Goal: Task Accomplishment & Management: Use online tool/utility

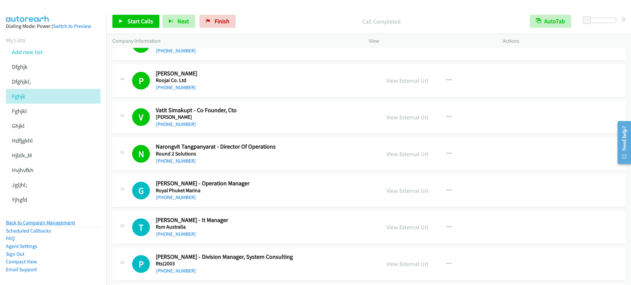
click at [57, 225] on link "Back to Campaign Management" at bounding box center [40, 223] width 69 height 6
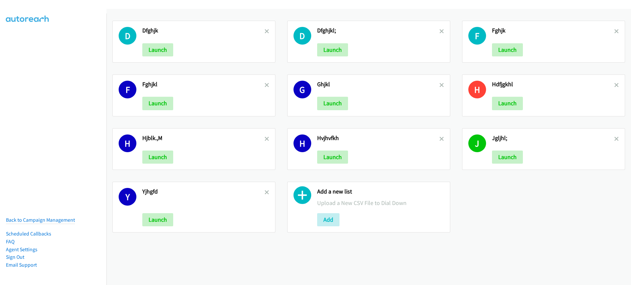
click at [343, 225] on div "Add" at bounding box center [380, 220] width 127 height 13
click at [325, 223] on button "Add" at bounding box center [328, 220] width 22 height 13
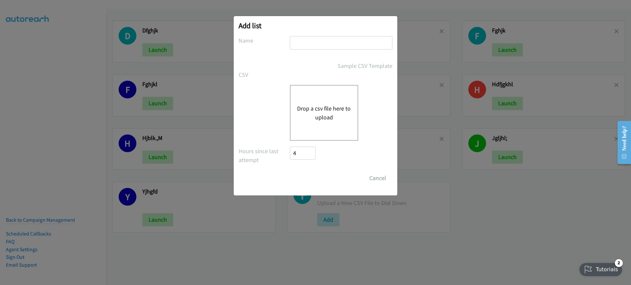
click at [339, 111] on button "Drop a csv file here to upload" at bounding box center [324, 113] width 54 height 18
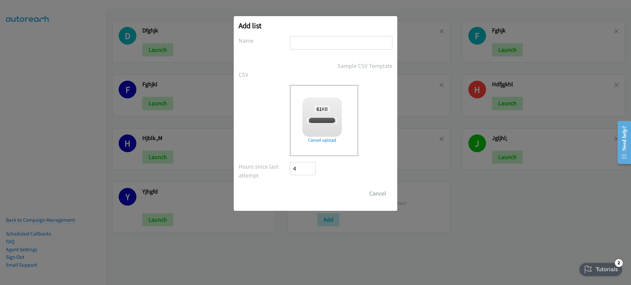
click at [354, 46] on input "text" at bounding box center [341, 42] width 102 height 13
checkbox input "true"
click at [354, 46] on input "text" at bounding box center [341, 42] width 102 height 13
type input "fg,nm,b"
click at [317, 189] on input "Save List" at bounding box center [307, 193] width 34 height 13
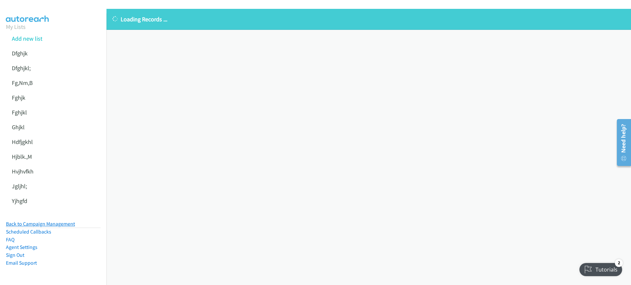
click at [61, 222] on link "Back to Campaign Management" at bounding box center [40, 224] width 69 height 6
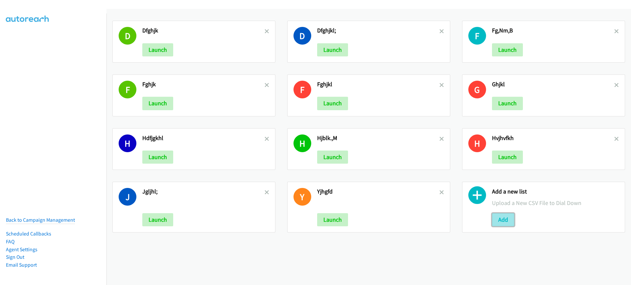
click at [492, 221] on button "Add" at bounding box center [503, 220] width 22 height 13
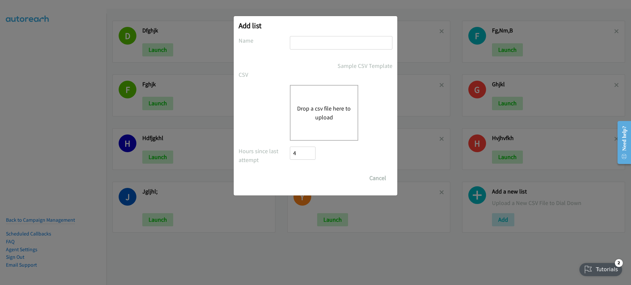
click at [346, 131] on div "Drop a csv file here to upload" at bounding box center [324, 113] width 68 height 56
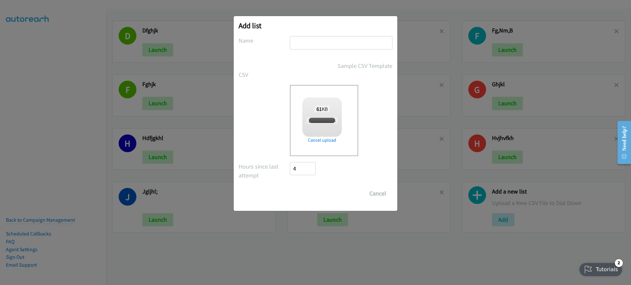
checkbox input "true"
click at [320, 41] on input "text" at bounding box center [341, 42] width 102 height 13
type input "zcbcxb"
click at [310, 193] on input "Save List" at bounding box center [307, 193] width 34 height 13
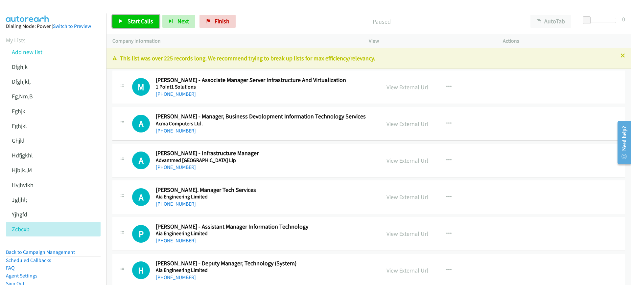
click at [123, 18] on link "Start Calls" at bounding box center [135, 21] width 47 height 13
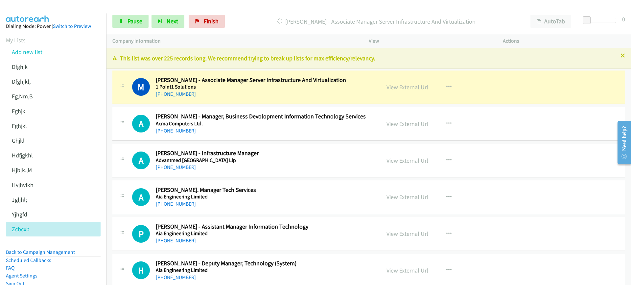
drag, startPoint x: 281, startPoint y: 47, endPoint x: 282, endPoint y: 52, distance: 4.9
click at [281, 47] on div "Company Information" at bounding box center [234, 41] width 256 height 14
click at [121, 20] on icon at bounding box center [121, 21] width 5 height 5
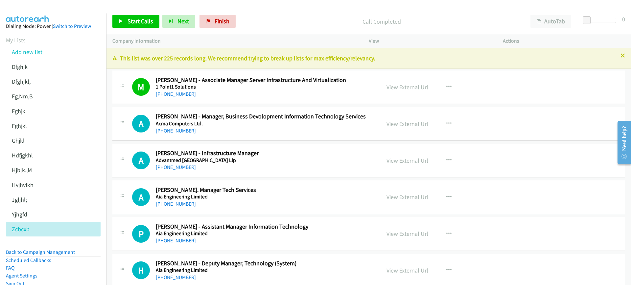
click at [281, 23] on p "Call Completed" at bounding box center [381, 21] width 274 height 9
click at [563, 24] on button "AutoTab" at bounding box center [550, 21] width 41 height 13
click at [123, 19] on icon at bounding box center [121, 21] width 5 height 5
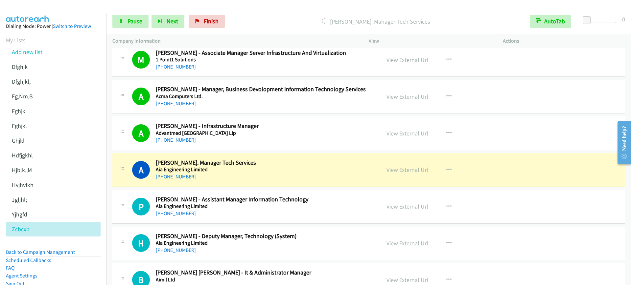
scroll to position [82, 0]
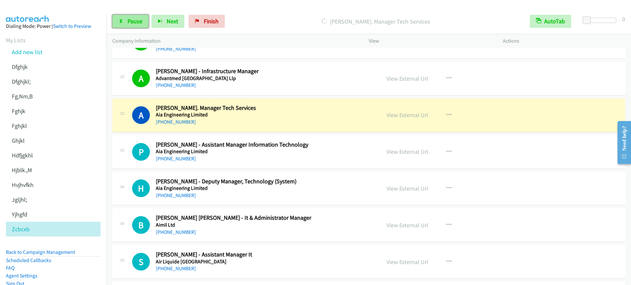
click at [129, 21] on span "Pause" at bounding box center [134, 21] width 15 height 8
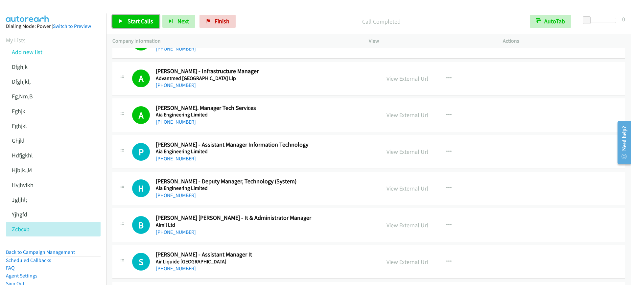
click at [147, 15] on link "Start Calls" at bounding box center [135, 21] width 47 height 13
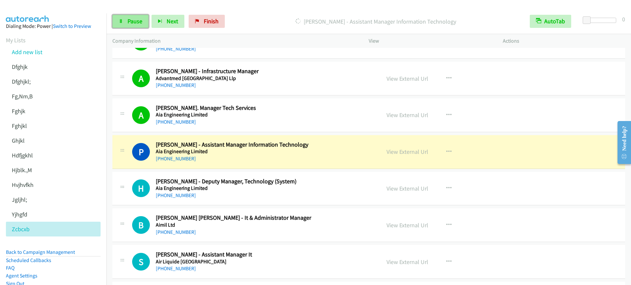
click at [122, 22] on icon at bounding box center [121, 21] width 5 height 5
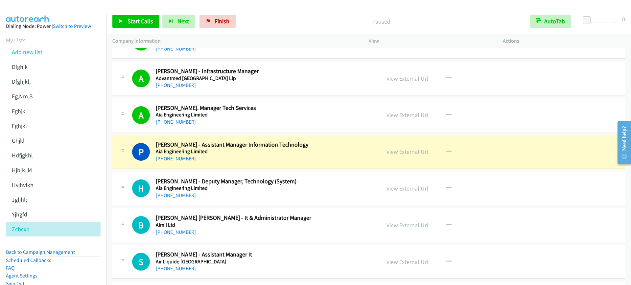
click at [0, 156] on aside "Dialing Mode: Power | Switch to Preview My Lists Add new list Dfghjk Dfghjkl; F…" at bounding box center [53, 173] width 106 height 320
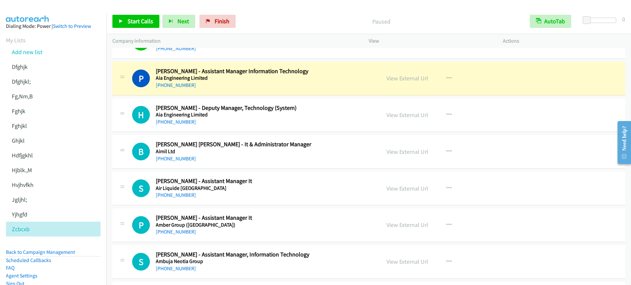
scroll to position [164, 0]
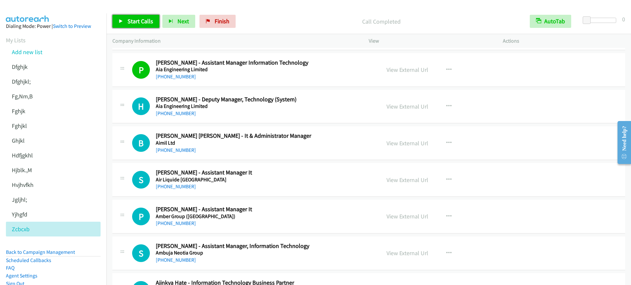
click at [131, 23] on span "Start Calls" at bounding box center [140, 21] width 26 height 8
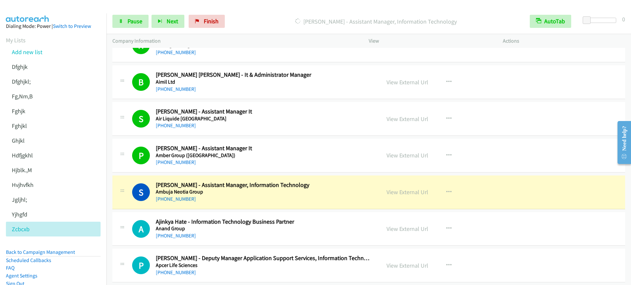
scroll to position [287, 0]
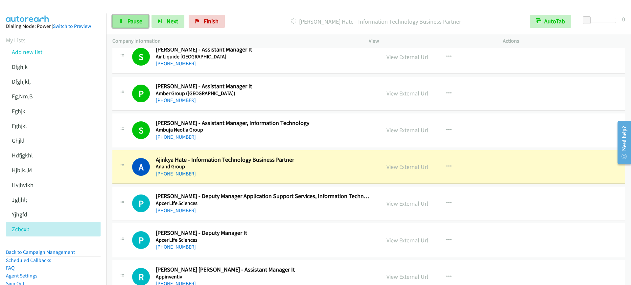
click at [138, 21] on span "Pause" at bounding box center [134, 21] width 15 height 8
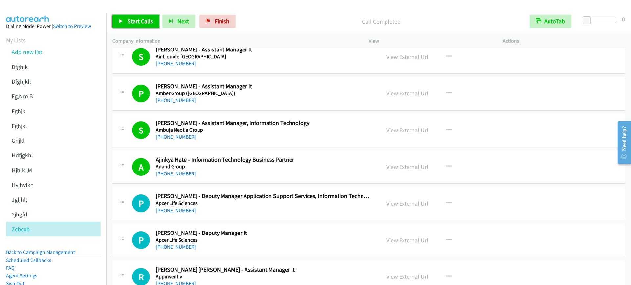
click at [147, 20] on span "Start Calls" at bounding box center [140, 21] width 26 height 8
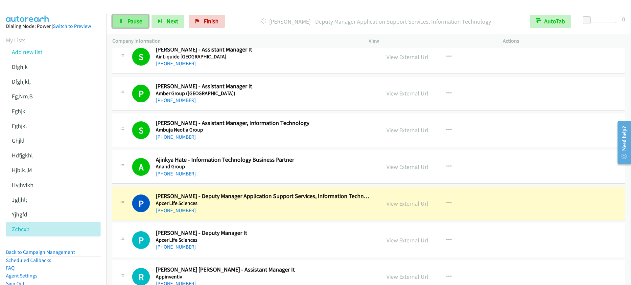
click at [132, 19] on span "Pause" at bounding box center [134, 21] width 15 height 8
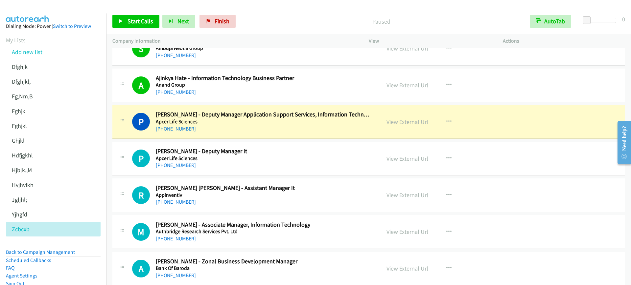
scroll to position [411, 0]
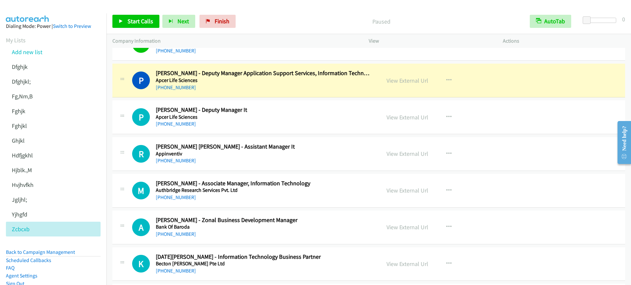
click at [259, 89] on div "+91 99582 69027" at bounding box center [264, 88] width 216 height 8
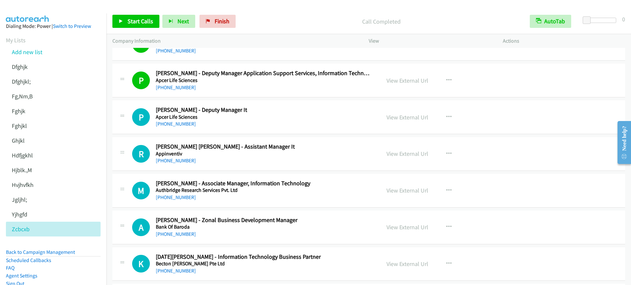
click at [110, 25] on div "Start Calls Pause Next Finish Call Completed AutoTab AutoTab 0" at bounding box center [368, 21] width 524 height 25
click at [125, 17] on link "Start Calls" at bounding box center [135, 21] width 47 height 13
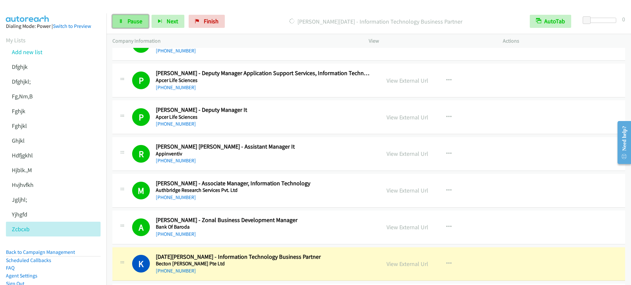
click at [120, 15] on link "Pause" at bounding box center [130, 21] width 36 height 13
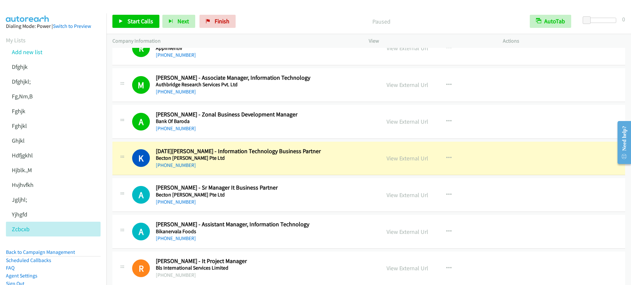
scroll to position [534, 0]
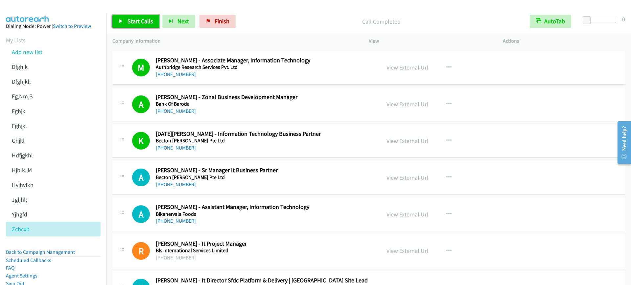
click at [142, 21] on span "Start Calls" at bounding box center [140, 21] width 26 height 8
click at [134, 22] on span "Pause" at bounding box center [134, 21] width 15 height 8
click at [124, 21] on link "Start Calls" at bounding box center [135, 21] width 47 height 13
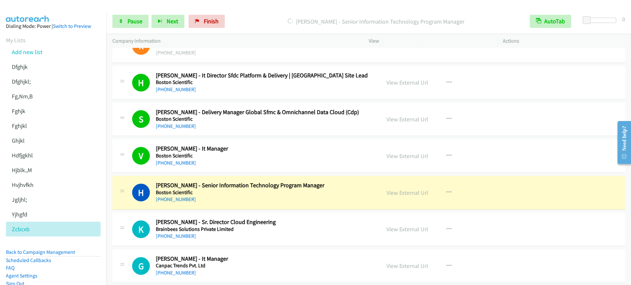
scroll to position [862, 0]
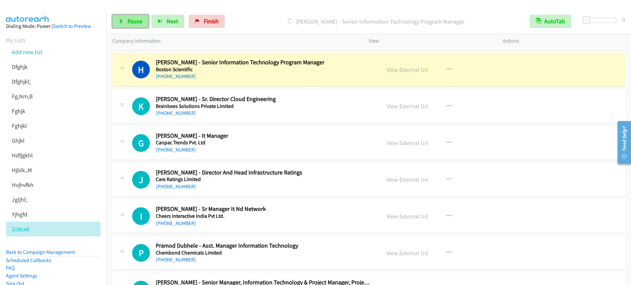
click at [144, 27] on link "Pause" at bounding box center [130, 21] width 36 height 13
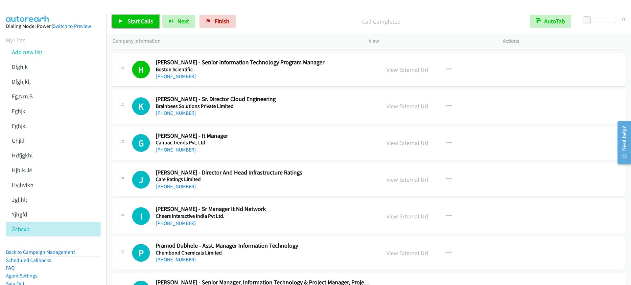
click at [128, 24] on span "Start Calls" at bounding box center [140, 21] width 26 height 8
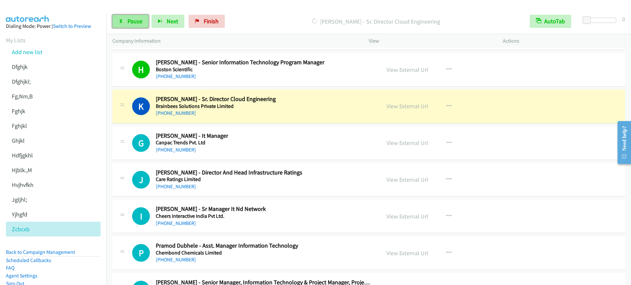
click at [137, 23] on span "Pause" at bounding box center [134, 21] width 15 height 8
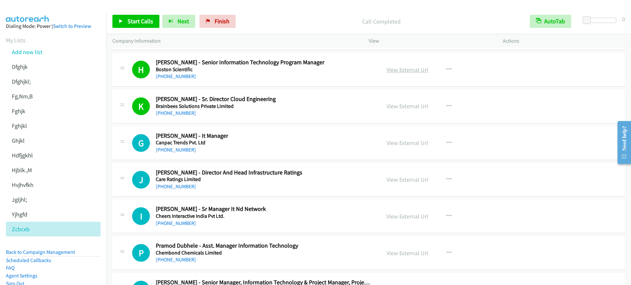
click at [409, 69] on link "View External Url" at bounding box center [407, 70] width 42 height 8
click at [147, 22] on span "Start Calls" at bounding box center [140, 21] width 26 height 8
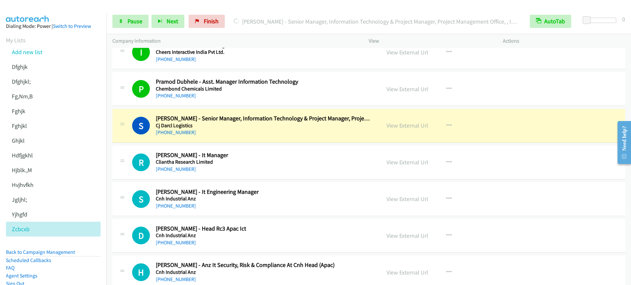
scroll to position [1068, 0]
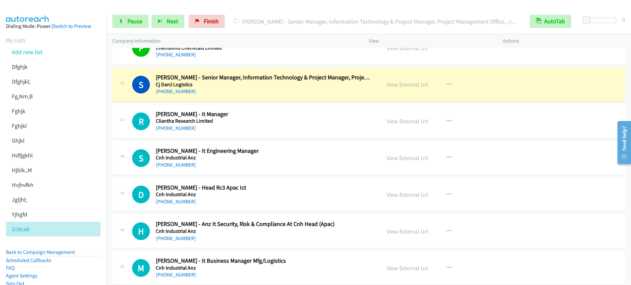
click at [229, 78] on h2 "Swapna Verma - Senior Manager, Information Technology & Project Manager, Projec…" at bounding box center [264, 78] width 216 height 8
click at [119, 19] on icon at bounding box center [121, 21] width 5 height 5
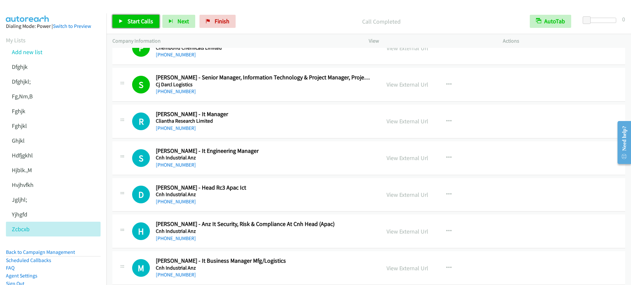
click at [121, 21] on icon at bounding box center [121, 21] width 5 height 5
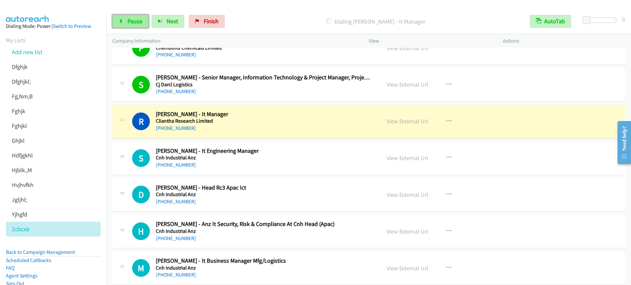
click at [135, 24] on span "Pause" at bounding box center [134, 21] width 15 height 8
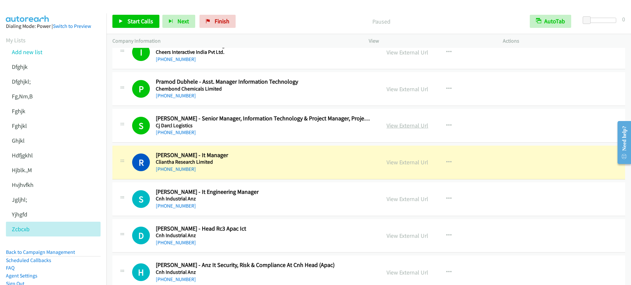
click at [413, 124] on link "View External Url" at bounding box center [407, 126] width 42 height 8
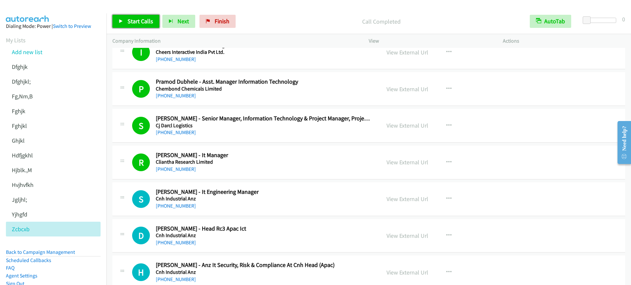
click at [131, 21] on span "Start Calls" at bounding box center [140, 21] width 26 height 8
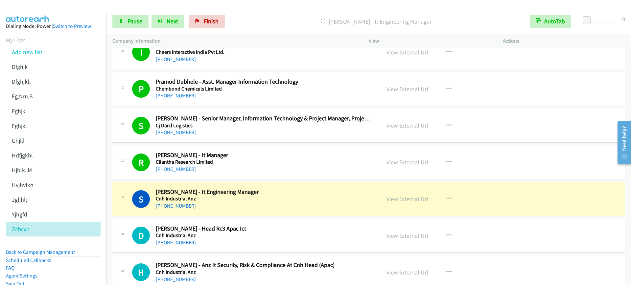
scroll to position [1150, 0]
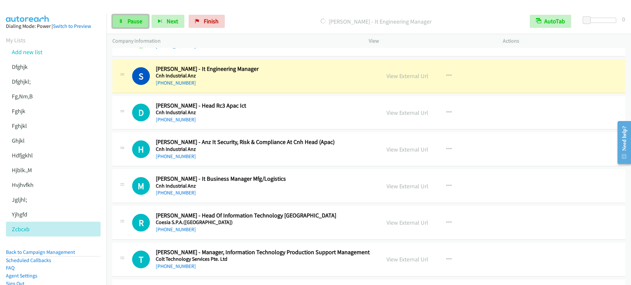
click at [129, 25] on link "Pause" at bounding box center [130, 21] width 36 height 13
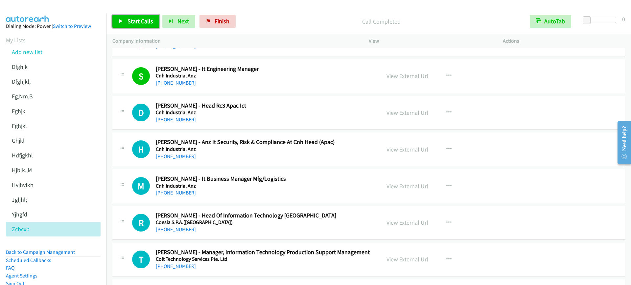
click at [142, 18] on span "Start Calls" at bounding box center [140, 21] width 26 height 8
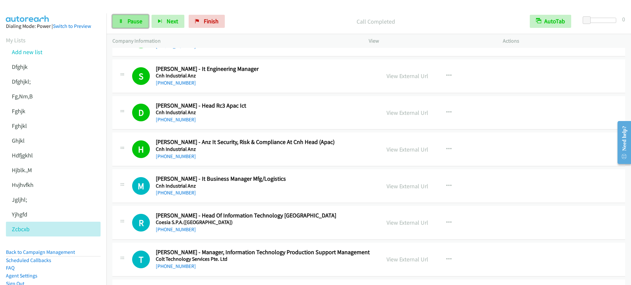
click at [124, 19] on link "Pause" at bounding box center [130, 21] width 36 height 13
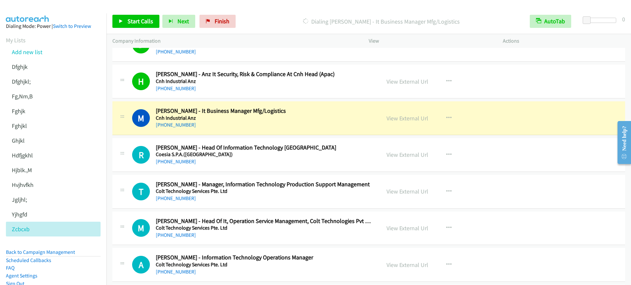
scroll to position [1232, 0]
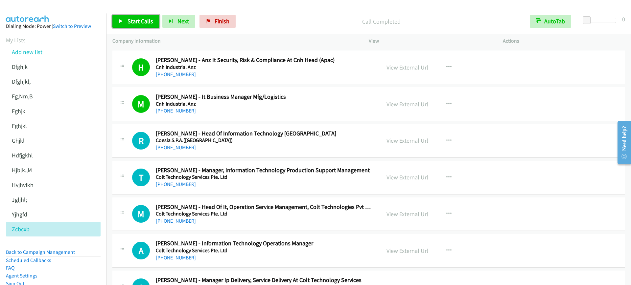
click at [113, 18] on link "Start Calls" at bounding box center [135, 21] width 47 height 13
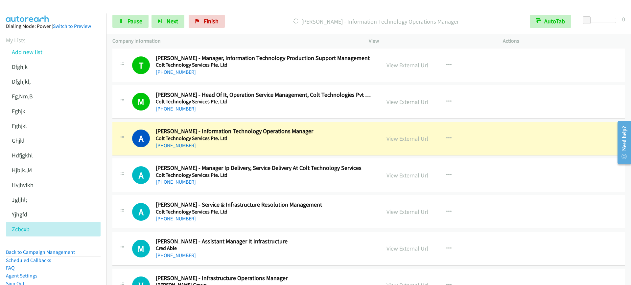
scroll to position [1396, 0]
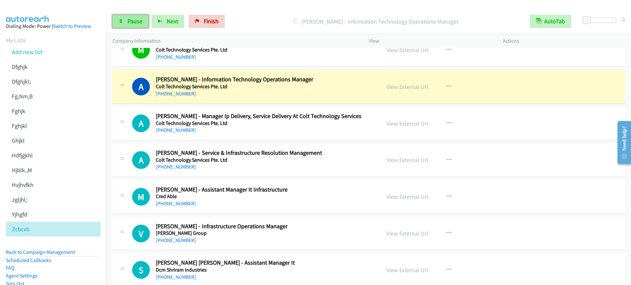
click at [118, 15] on link "Pause" at bounding box center [130, 21] width 36 height 13
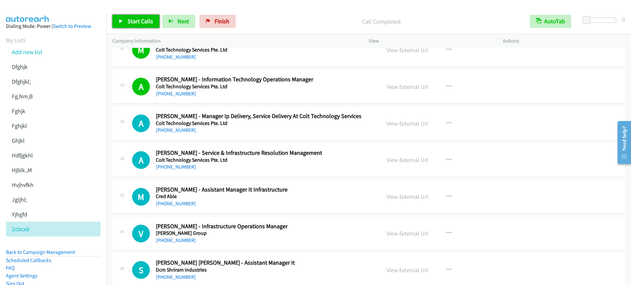
click at [140, 19] on span "Start Calls" at bounding box center [140, 21] width 26 height 8
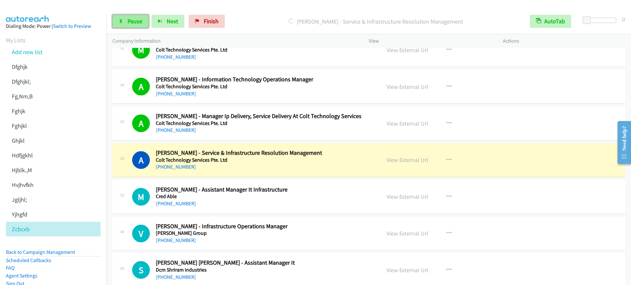
click at [138, 24] on span "Pause" at bounding box center [134, 21] width 15 height 8
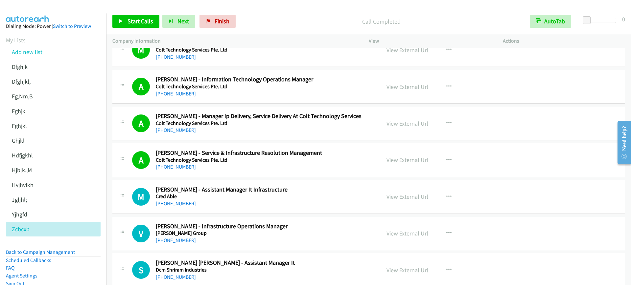
click at [286, 95] on div "+91 99111 88747" at bounding box center [264, 94] width 216 height 8
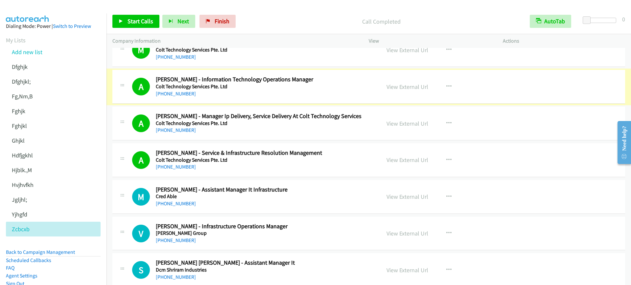
click at [395, 87] on link "View External Url" at bounding box center [407, 87] width 42 height 8
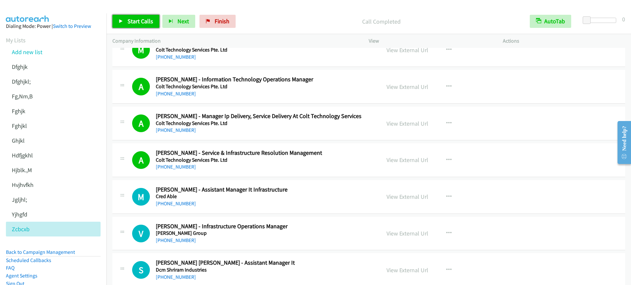
click at [129, 20] on span "Start Calls" at bounding box center [140, 21] width 26 height 8
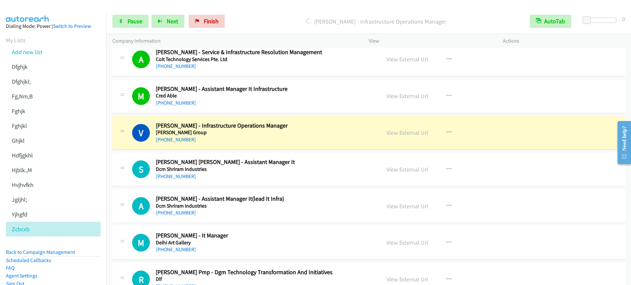
scroll to position [1519, 0]
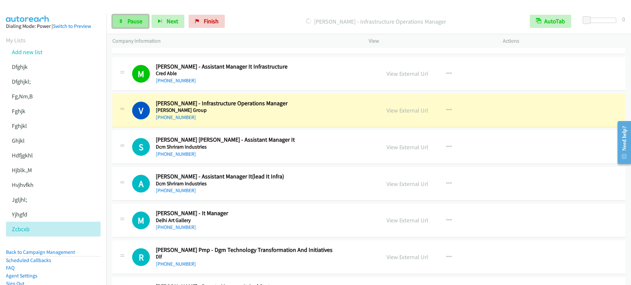
click at [130, 23] on span "Pause" at bounding box center [134, 21] width 15 height 8
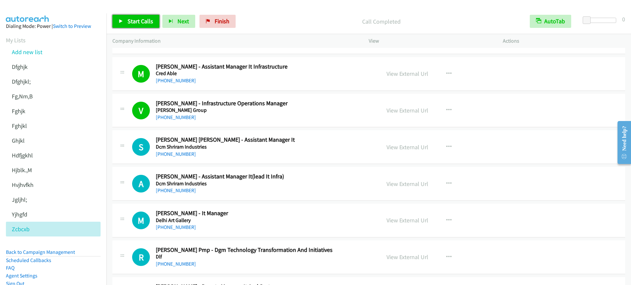
click at [138, 16] on link "Start Calls" at bounding box center [135, 21] width 47 height 13
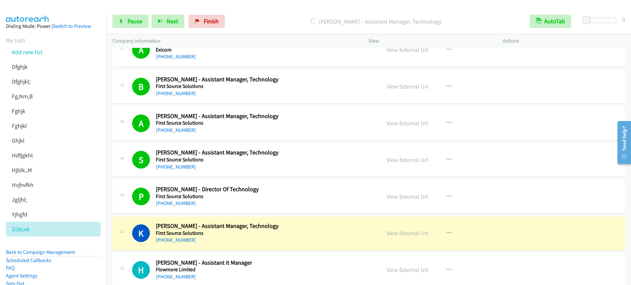
scroll to position [2217, 0]
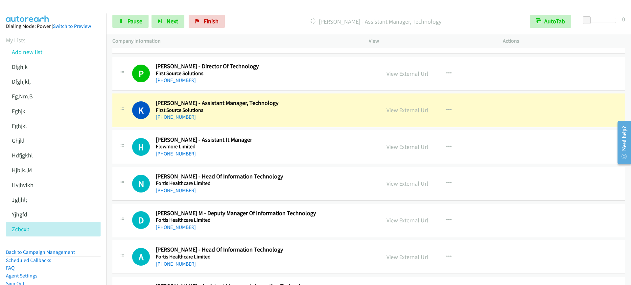
click at [150, 23] on div "Start Calls Pause Next Finish" at bounding box center [169, 21] width 115 height 13
click at [138, 23] on span "Pause" at bounding box center [134, 21] width 15 height 8
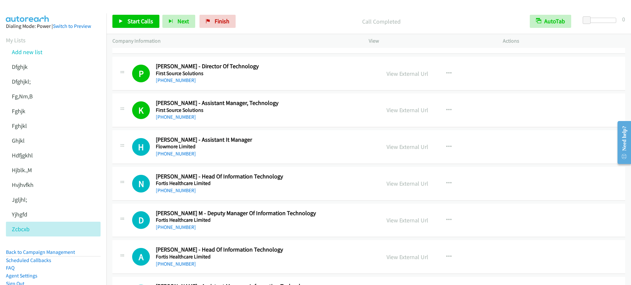
click at [275, 25] on p "Call Completed" at bounding box center [380, 21] width 273 height 9
click at [138, 27] on link "Start Calls" at bounding box center [135, 21] width 47 height 13
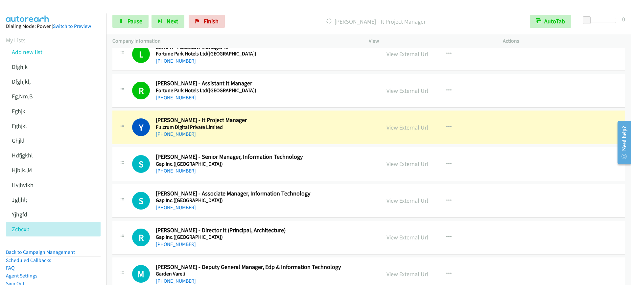
scroll to position [2792, 0]
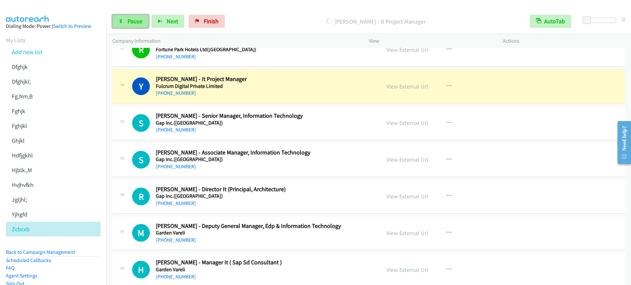
click at [124, 21] on link "Pause" at bounding box center [130, 21] width 36 height 13
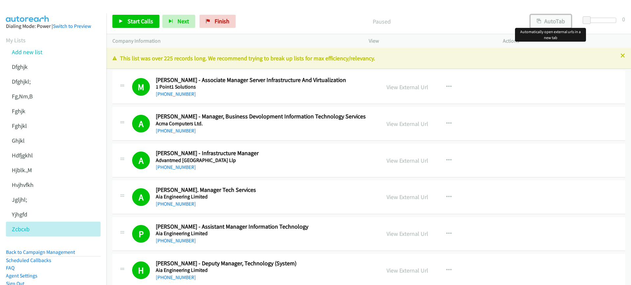
click at [554, 15] on button "AutoTab" at bounding box center [550, 21] width 41 height 13
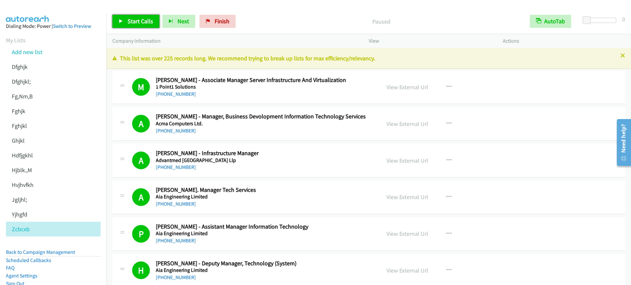
drag, startPoint x: 138, startPoint y: 27, endPoint x: 142, endPoint y: 20, distance: 8.2
click at [138, 27] on link "Start Calls" at bounding box center [135, 21] width 47 height 13
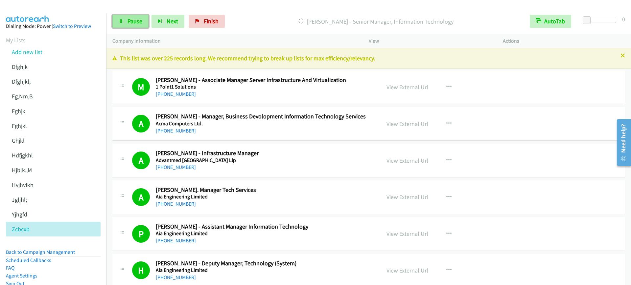
click at [136, 22] on span "Pause" at bounding box center [134, 21] width 15 height 8
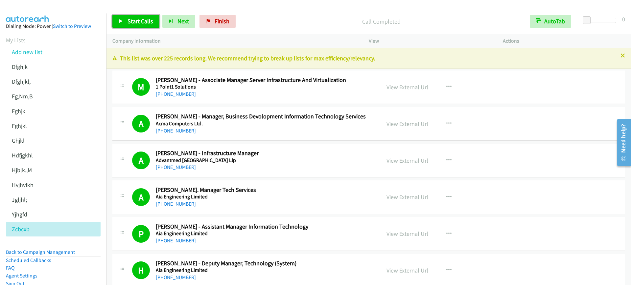
click at [129, 18] on span "Start Calls" at bounding box center [140, 21] width 26 height 8
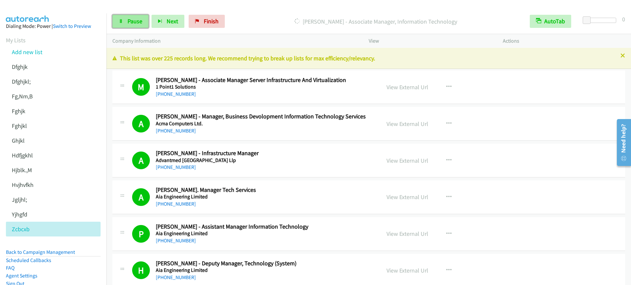
click at [124, 26] on link "Pause" at bounding box center [130, 21] width 36 height 13
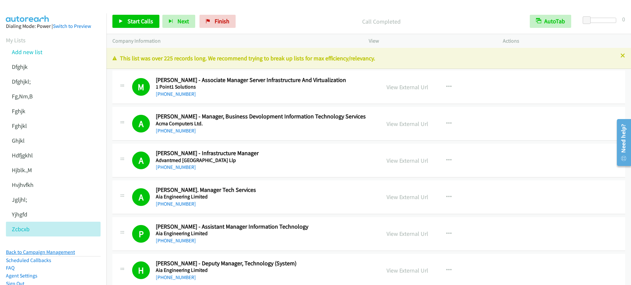
click at [64, 252] on link "Back to Campaign Management" at bounding box center [40, 252] width 69 height 6
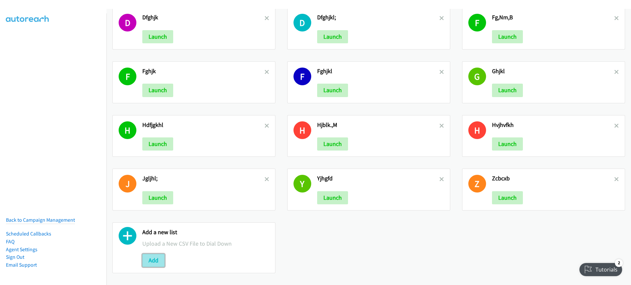
click at [160, 254] on button "Add" at bounding box center [153, 260] width 22 height 13
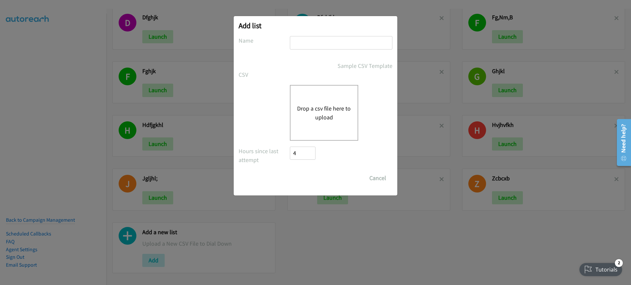
click at [324, 110] on button "Drop a csv file here to upload" at bounding box center [324, 113] width 54 height 18
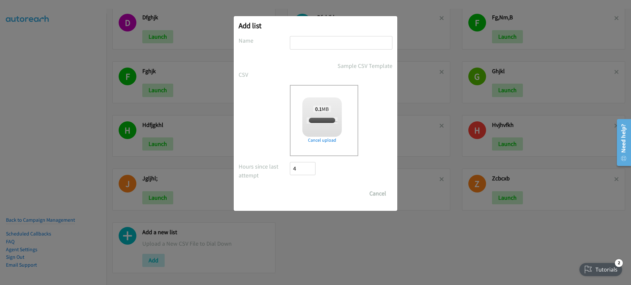
checkbox input "true"
click at [271, 116] on div "Drop a csv file here to upload 0.1 MB split_4rsfdcfx.csv Check Error Remove file" at bounding box center [315, 120] width 154 height 71
click at [375, 194] on button "Cancel" at bounding box center [377, 193] width 29 height 13
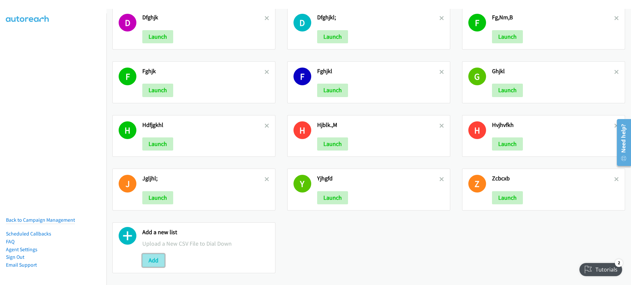
click at [148, 255] on button "Add" at bounding box center [153, 260] width 22 height 13
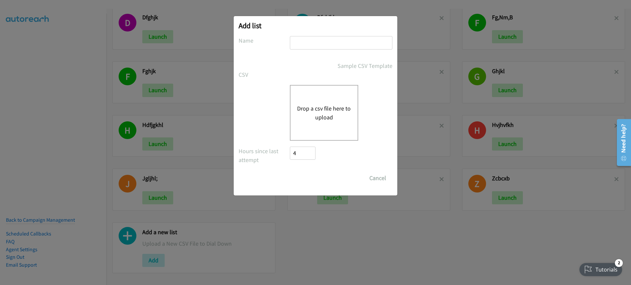
click at [341, 133] on div "Drop a csv file here to upload" at bounding box center [324, 113] width 68 height 56
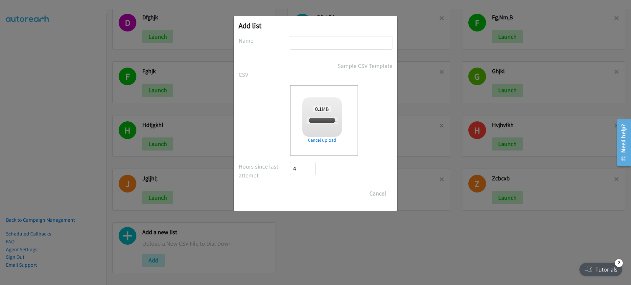
checkbox input "true"
click at [340, 42] on input "x" at bounding box center [341, 42] width 102 height 13
type input "xdcv"
drag, startPoint x: 340, startPoint y: 42, endPoint x: 315, endPoint y: 196, distance: 156.5
click at [315, 196] on input "Save List" at bounding box center [307, 193] width 34 height 13
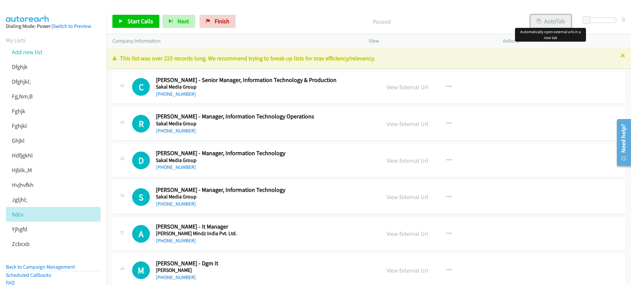
click at [550, 21] on button "AutoTab" at bounding box center [550, 21] width 41 height 13
click at [144, 26] on link "Start Calls" at bounding box center [135, 21] width 47 height 13
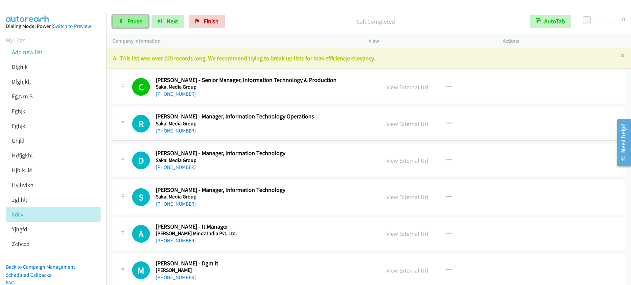
click at [133, 22] on span "Pause" at bounding box center [134, 21] width 15 height 8
click at [131, 23] on span "Start Calls" at bounding box center [140, 21] width 26 height 8
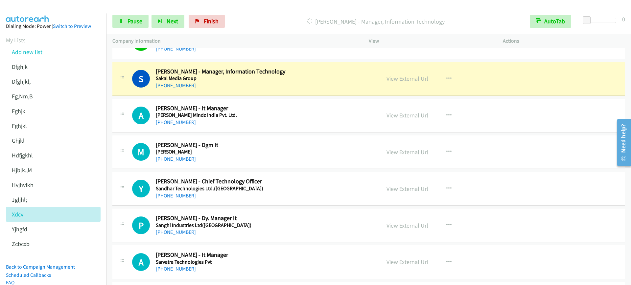
scroll to position [123, 0]
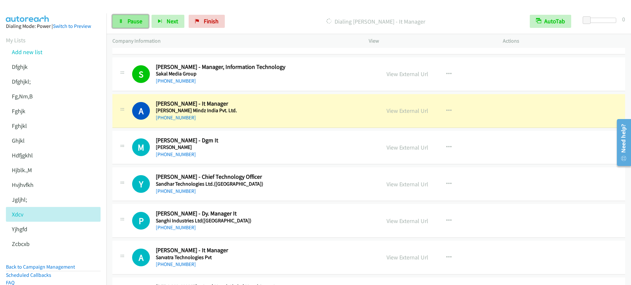
click at [131, 22] on span "Pause" at bounding box center [134, 21] width 15 height 8
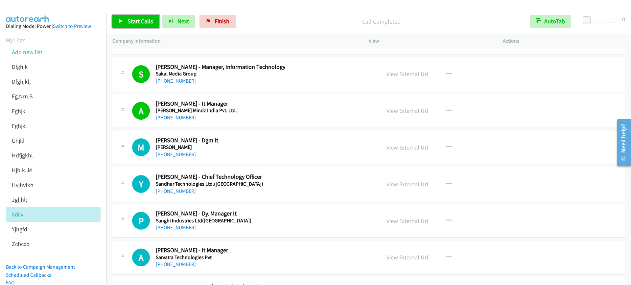
click at [140, 21] on span "Start Calls" at bounding box center [140, 21] width 26 height 8
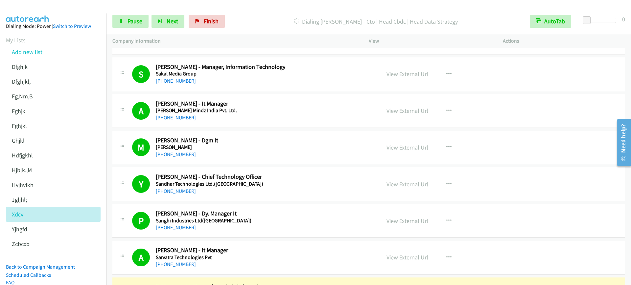
click at [138, 28] on div "Start Calls Pause Next Finish Dialing [PERSON_NAME] - Cto | Head Cbdc | Head Da…" at bounding box center [368, 21] width 524 height 25
click at [140, 26] on link "Pause" at bounding box center [130, 21] width 36 height 13
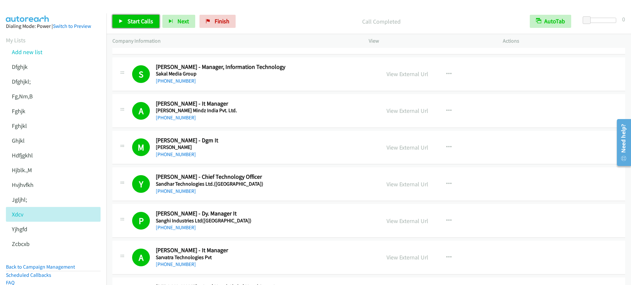
click at [135, 19] on span "Start Calls" at bounding box center [140, 21] width 26 height 8
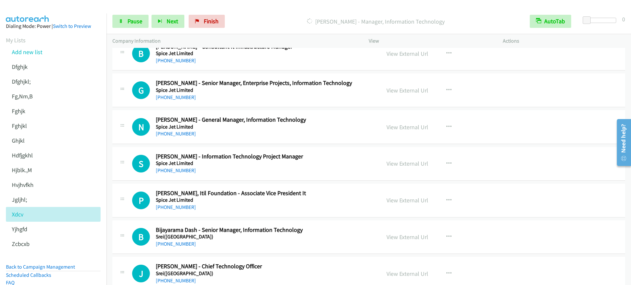
scroll to position [4312, 0]
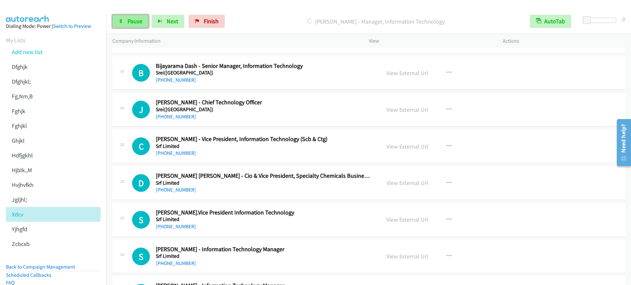
click at [137, 20] on span "Pause" at bounding box center [134, 21] width 15 height 8
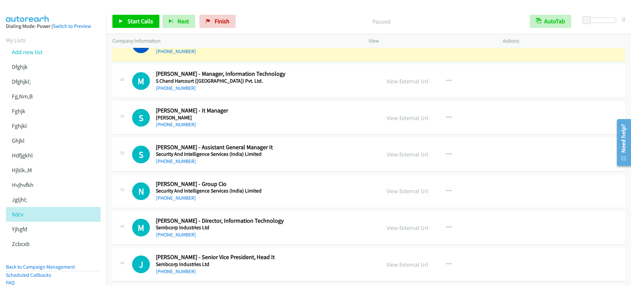
scroll to position [616, 0]
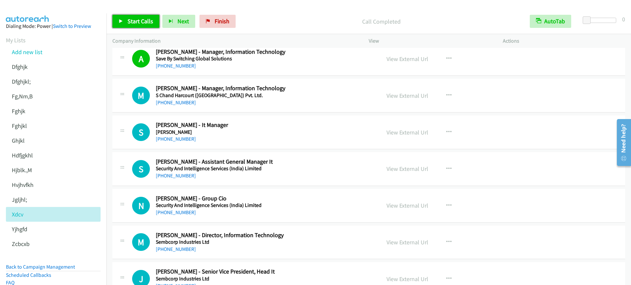
click at [135, 21] on span "Start Calls" at bounding box center [140, 21] width 26 height 8
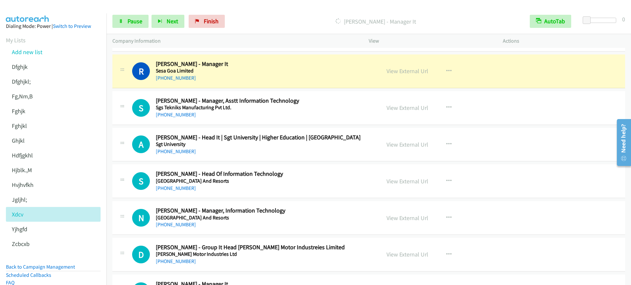
scroll to position [1109, 0]
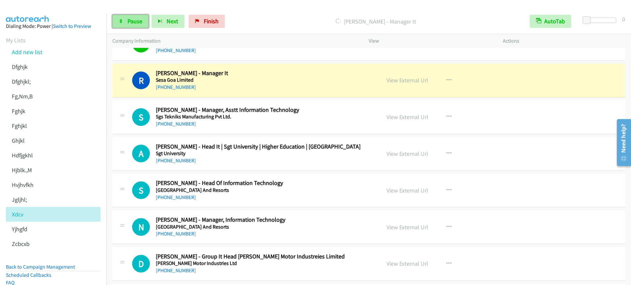
click at [136, 27] on link "Pause" at bounding box center [130, 21] width 36 height 13
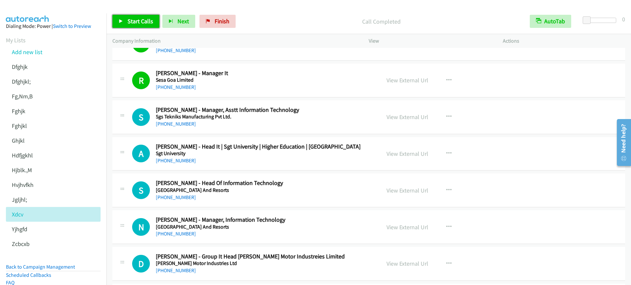
click at [137, 17] on span "Start Calls" at bounding box center [140, 21] width 26 height 8
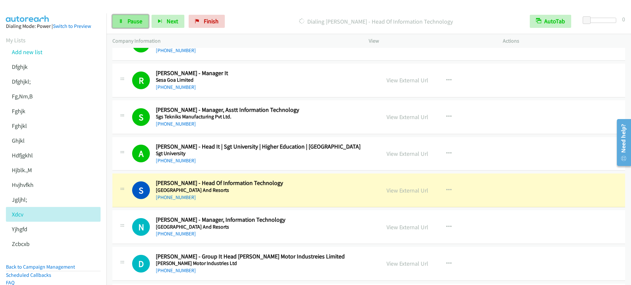
drag, startPoint x: 129, startPoint y: 20, endPoint x: 136, endPoint y: 15, distance: 8.5
click at [129, 20] on span "Pause" at bounding box center [134, 21] width 15 height 8
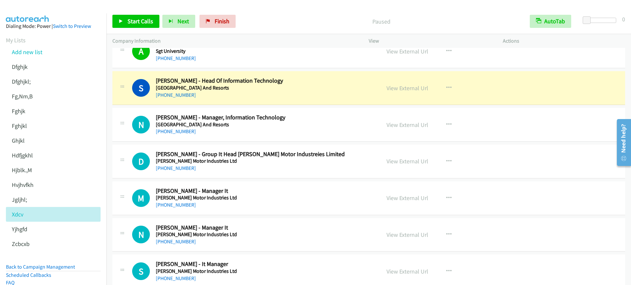
scroll to position [1191, 0]
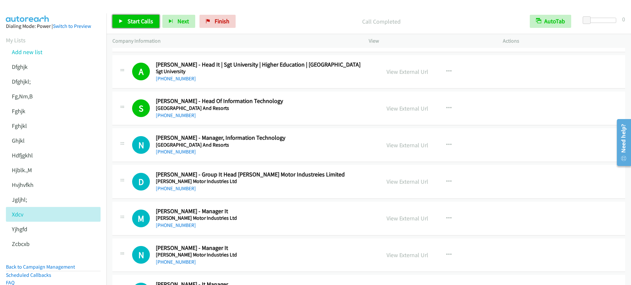
click at [139, 21] on span "Start Calls" at bounding box center [140, 21] width 26 height 8
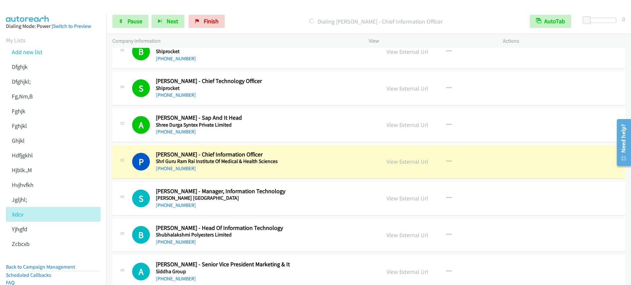
scroll to position [1684, 0]
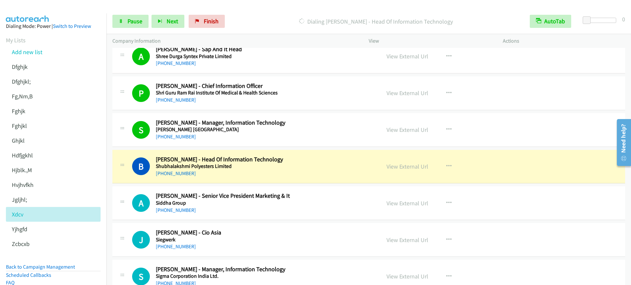
click at [271, 174] on div "[PHONE_NUMBER]" at bounding box center [264, 174] width 216 height 8
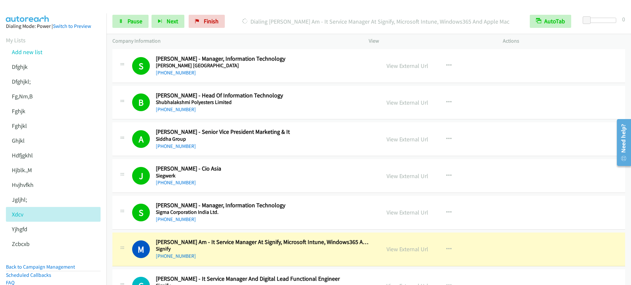
scroll to position [1807, 0]
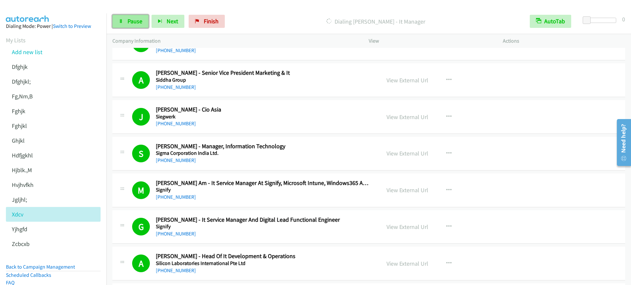
click at [134, 20] on span "Pause" at bounding box center [134, 21] width 15 height 8
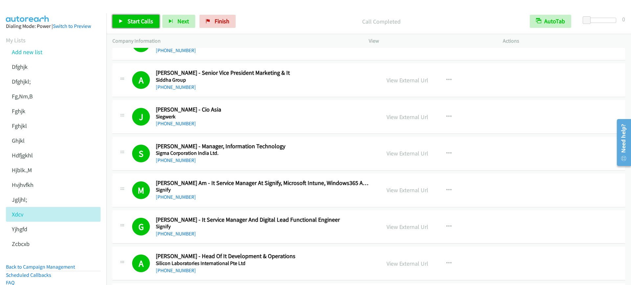
click at [137, 19] on span "Start Calls" at bounding box center [140, 21] width 26 height 8
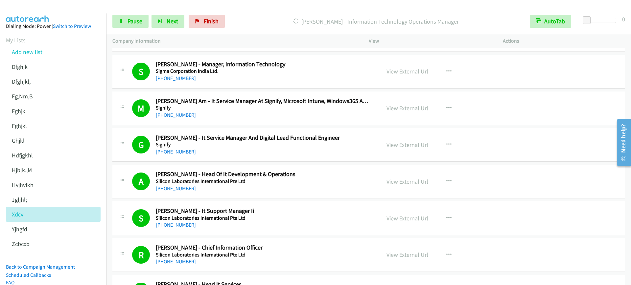
scroll to position [2012, 0]
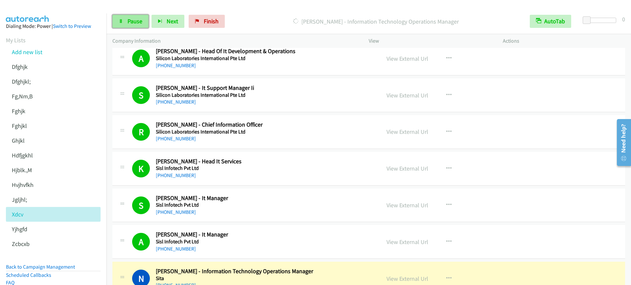
click at [137, 19] on span "Pause" at bounding box center [134, 21] width 15 height 8
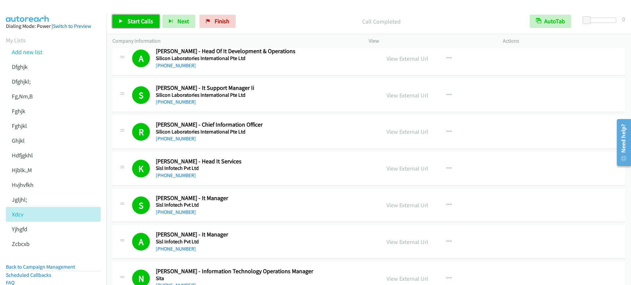
click at [135, 23] on span "Start Calls" at bounding box center [140, 21] width 26 height 8
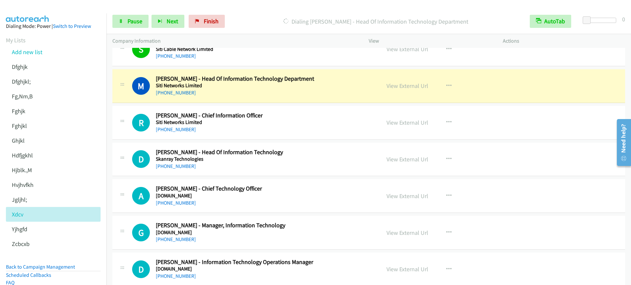
scroll to position [2258, 0]
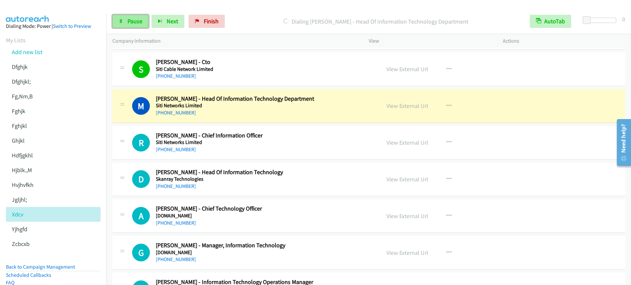
click at [132, 16] on link "Pause" at bounding box center [130, 21] width 36 height 13
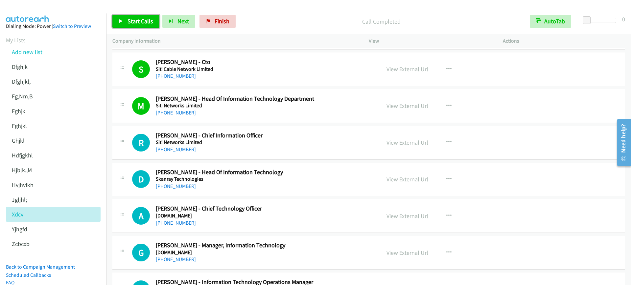
click at [126, 20] on link "Start Calls" at bounding box center [135, 21] width 47 height 13
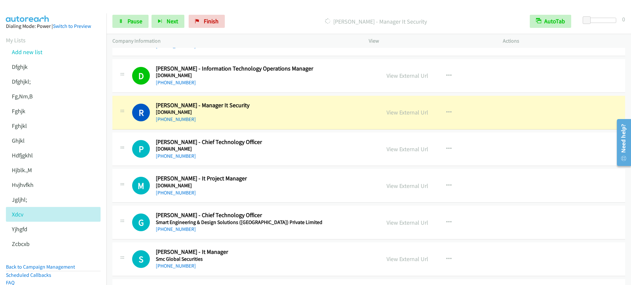
scroll to position [2505, 0]
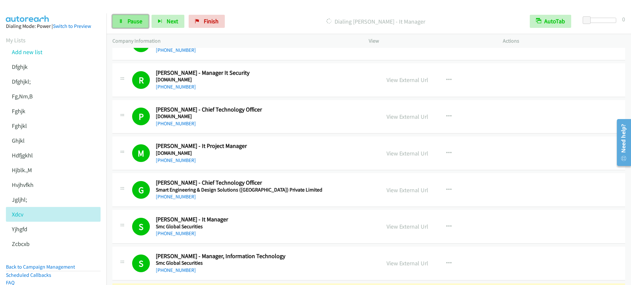
click at [133, 16] on link "Pause" at bounding box center [130, 21] width 36 height 13
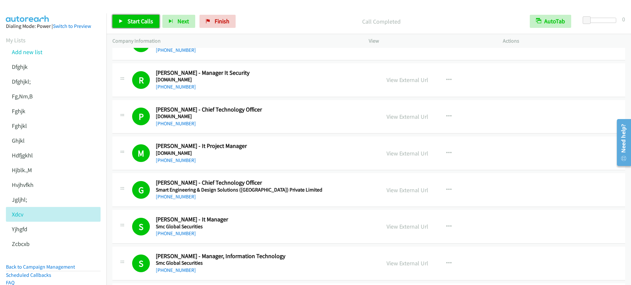
click at [149, 22] on span "Start Calls" at bounding box center [140, 21] width 26 height 8
click at [131, 20] on span "Pause" at bounding box center [134, 21] width 15 height 8
click at [144, 24] on span "Start Calls" at bounding box center [140, 21] width 26 height 8
click at [129, 21] on span "Pause" at bounding box center [134, 21] width 15 height 8
click at [136, 22] on span "Start Calls" at bounding box center [140, 21] width 26 height 8
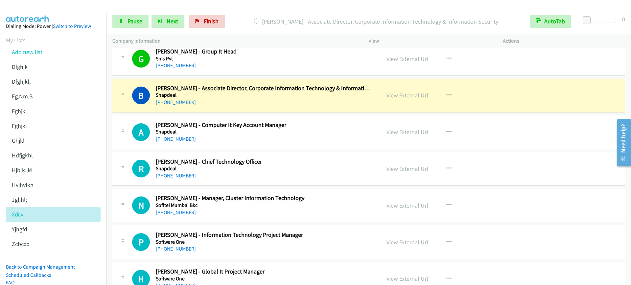
scroll to position [3039, 0]
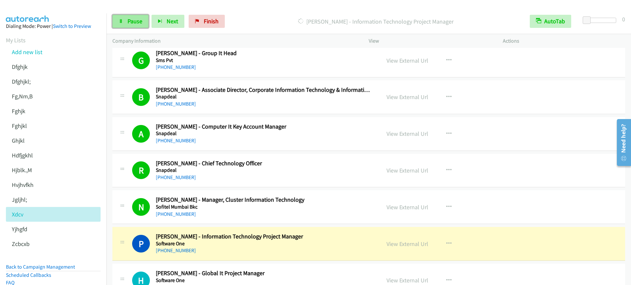
click at [133, 17] on span "Pause" at bounding box center [134, 21] width 15 height 8
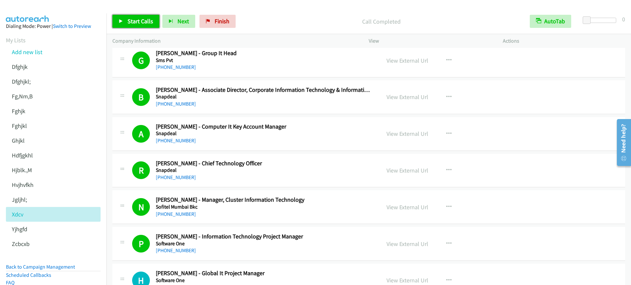
click at [143, 22] on span "Start Calls" at bounding box center [140, 21] width 26 height 8
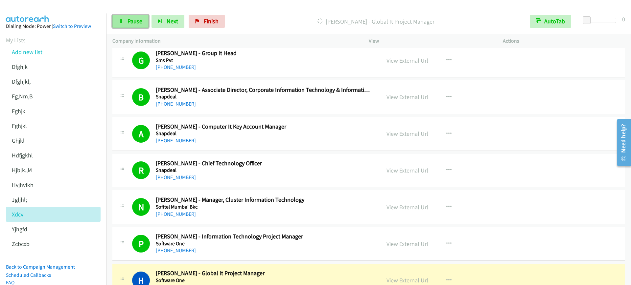
click at [136, 18] on span "Pause" at bounding box center [134, 21] width 15 height 8
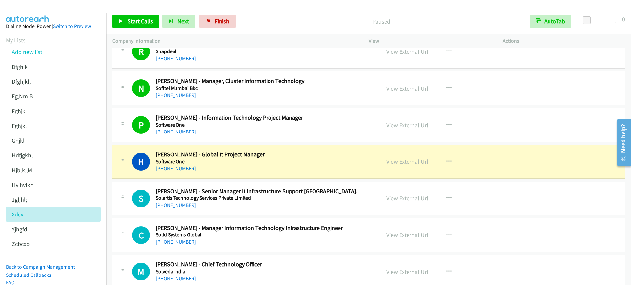
scroll to position [3162, 0]
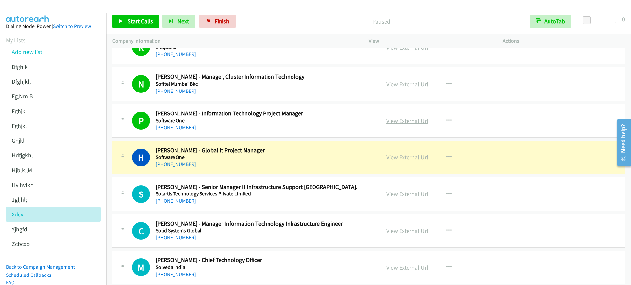
click at [409, 119] on link "View External Url" at bounding box center [407, 121] width 42 height 8
